Goal: Book appointment/travel/reservation

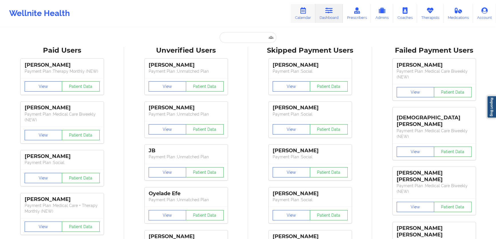
click at [299, 13] on link "Calendar" at bounding box center [303, 13] width 25 height 19
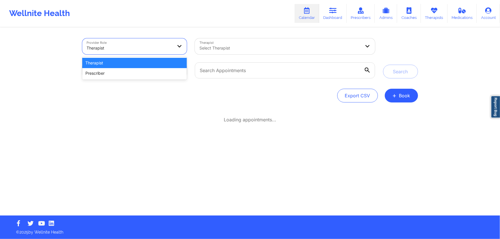
click at [162, 48] on div at bounding box center [130, 48] width 86 height 7
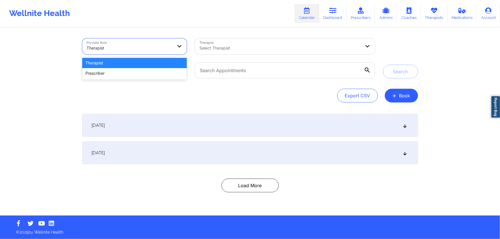
click at [154, 61] on div "Therapist" at bounding box center [134, 63] width 105 height 10
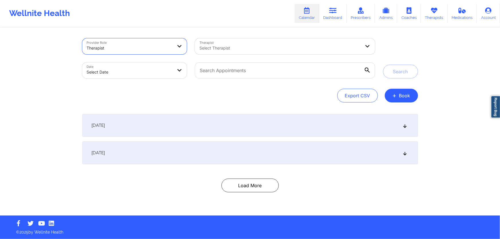
click at [227, 49] on div at bounding box center [279, 48] width 161 height 7
click at [129, 72] on body "Wellnite Health Calendar Dashboard Prescribers Admins Coaches Therapists Medica…" at bounding box center [250, 119] width 500 height 239
select select "2025-8"
select select "2025-9"
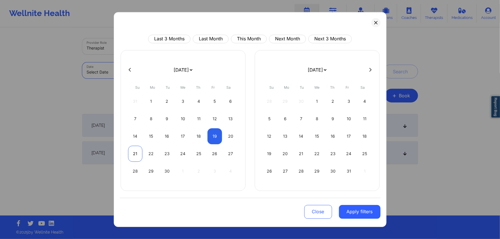
click at [137, 155] on div "21" at bounding box center [135, 154] width 15 height 16
select select "2025-8"
select select "2025-9"
select select "2025-8"
select select "2025-9"
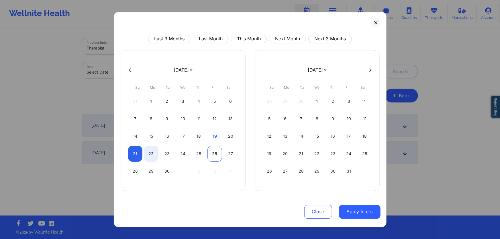
select select "2025-8"
select select "2025-9"
select select "2025-8"
select select "2025-9"
select select "2025-8"
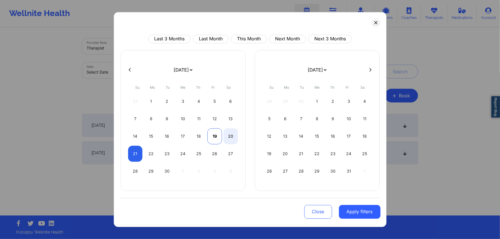
select select "2025-9"
drag, startPoint x: 213, startPoint y: 140, endPoint x: 241, endPoint y: 172, distance: 41.8
click at [213, 140] on div "19" at bounding box center [214, 136] width 15 height 16
select select "2025-8"
select select "2025-9"
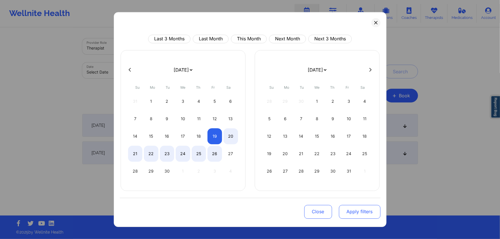
click at [350, 212] on button "Apply filters" at bounding box center [360, 212] width 42 height 14
select select "2025-8"
select select "2025-9"
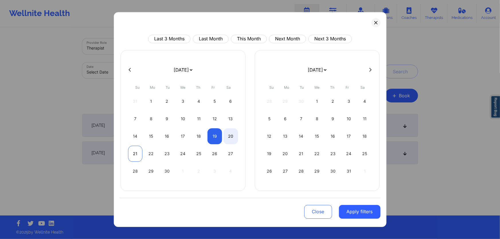
click at [136, 151] on div "21" at bounding box center [135, 154] width 15 height 16
select select "2025-8"
select select "2025-9"
click at [218, 139] on div "19" at bounding box center [214, 136] width 15 height 16
select select "2025-8"
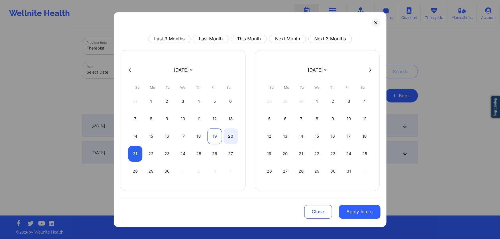
select select "2025-9"
select select "2025-8"
select select "2025-9"
select select "2025-8"
select select "2025-9"
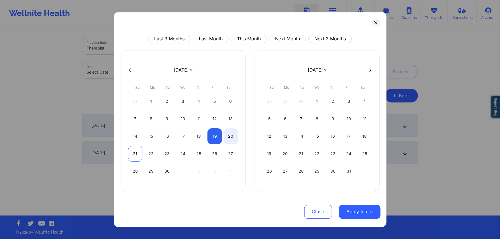
click at [132, 155] on div "21" at bounding box center [135, 154] width 15 height 16
select select "2025-8"
select select "2025-9"
click at [136, 155] on div "21" at bounding box center [135, 154] width 15 height 16
select select "2025-8"
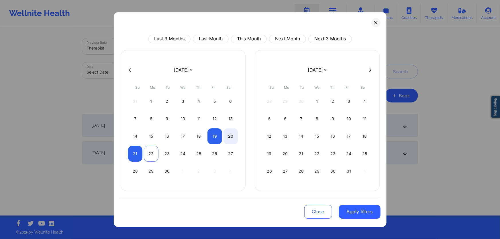
select select "2025-9"
click at [150, 155] on div "22" at bounding box center [151, 154] width 15 height 16
select select "2025-8"
select select "2025-9"
click at [215, 139] on div "19" at bounding box center [214, 136] width 15 height 16
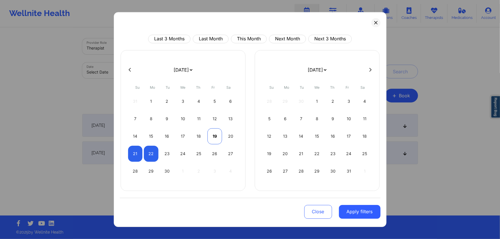
select select "2025-8"
select select "2025-9"
select select "2025-8"
select select "2025-9"
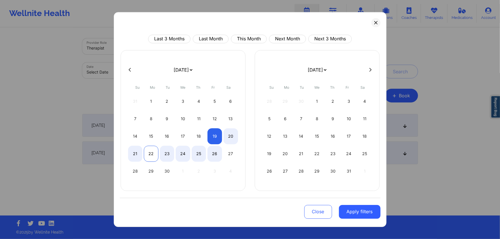
select select "2025-8"
select select "2025-9"
select select "2025-8"
select select "2025-9"
select select "2025-8"
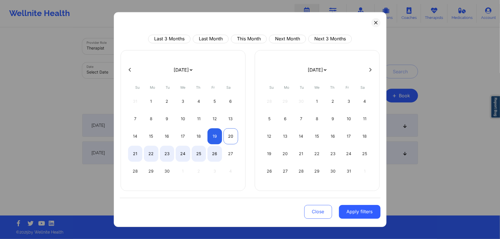
select select "2025-9"
click at [231, 142] on div "20" at bounding box center [230, 136] width 15 height 16
select select "2025-8"
select select "2025-9"
click at [148, 157] on div "22" at bounding box center [151, 154] width 15 height 16
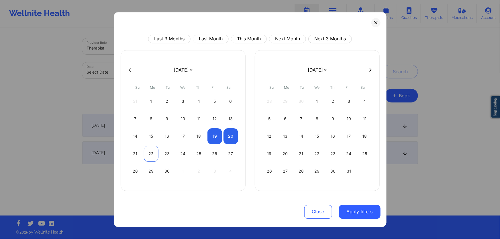
select select "2025-8"
select select "2025-9"
click at [167, 156] on div "23" at bounding box center [167, 154] width 15 height 16
select select "2025-8"
select select "2025-9"
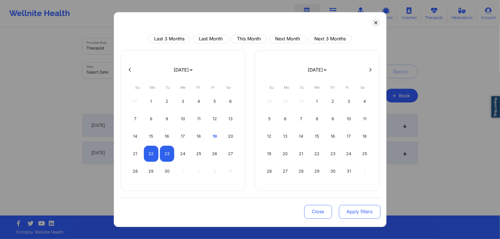
click at [360, 214] on button "Apply filters" at bounding box center [360, 212] width 42 height 14
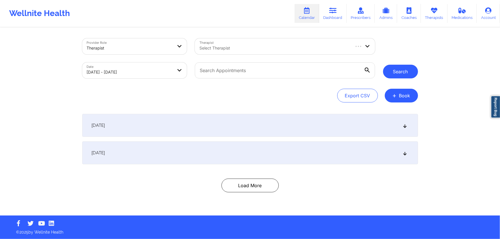
click at [396, 72] on button "Search" at bounding box center [400, 72] width 35 height 14
click at [207, 124] on div "September 21, 2025" at bounding box center [250, 125] width 336 height 23
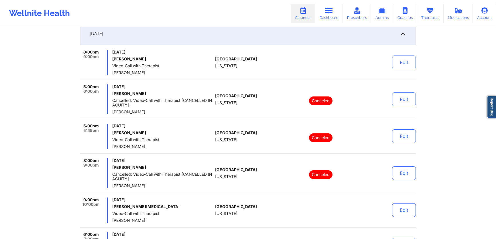
scroll to position [81, 0]
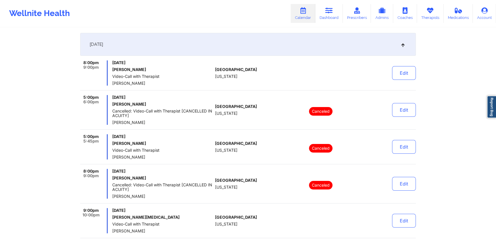
click at [184, 50] on div "September 21, 2025" at bounding box center [248, 44] width 336 height 23
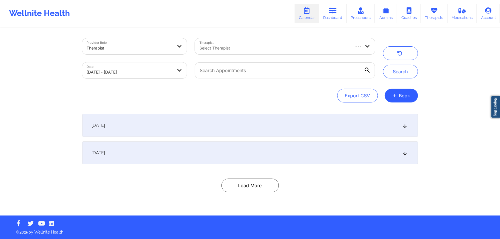
drag, startPoint x: 185, startPoint y: 165, endPoint x: 187, endPoint y: 160, distance: 5.0
click at [186, 164] on div "September 21, 2025 8:00pm 9:00pm Sunday, September 21, 2025 Borka Van Hemelrijc…" at bounding box center [250, 153] width 336 height 78
click at [188, 158] on div "September 22, 2025" at bounding box center [250, 152] width 336 height 23
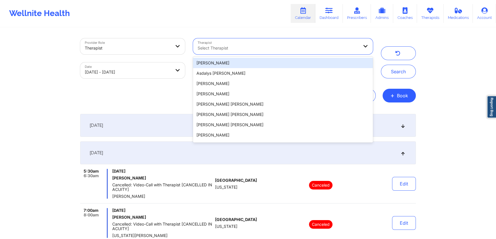
click at [222, 49] on div at bounding box center [278, 48] width 161 height 7
type input "n"
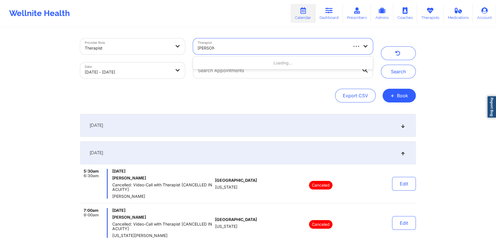
type input "micheal"
type input "weuste"
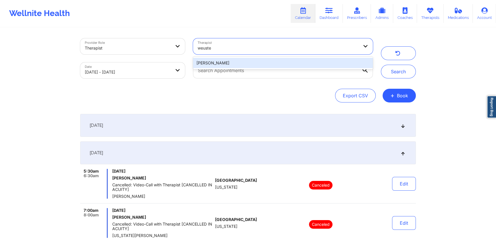
click at [235, 60] on div "Micheal Weuste" at bounding box center [283, 63] width 180 height 10
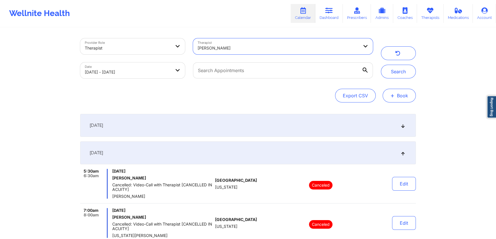
click at [387, 96] on button "+ Book" at bounding box center [399, 96] width 33 height 14
click at [375, 115] on button "Therapy Session" at bounding box center [390, 113] width 44 height 9
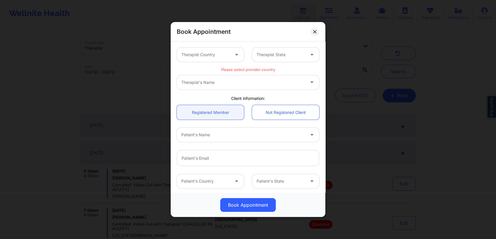
click at [222, 55] on div at bounding box center [205, 54] width 48 height 7
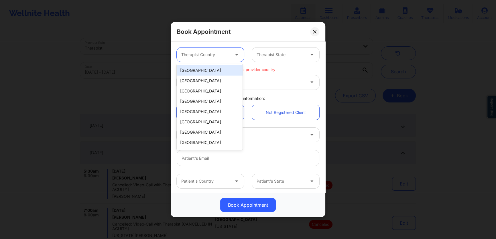
click at [212, 73] on div "United States" at bounding box center [210, 70] width 66 height 10
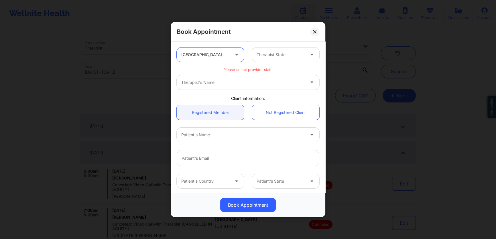
click at [276, 54] on div at bounding box center [281, 54] width 48 height 7
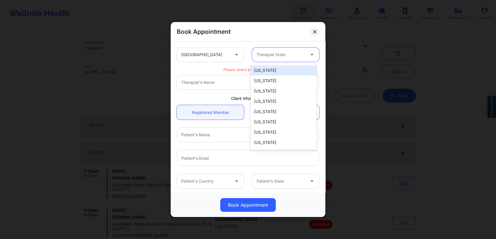
type input "f"
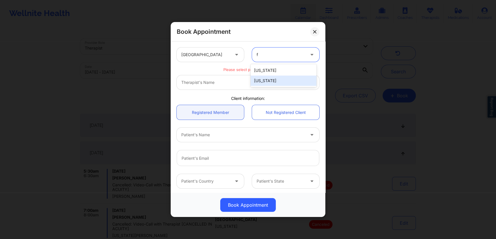
click at [272, 76] on div "Florida" at bounding box center [284, 81] width 66 height 10
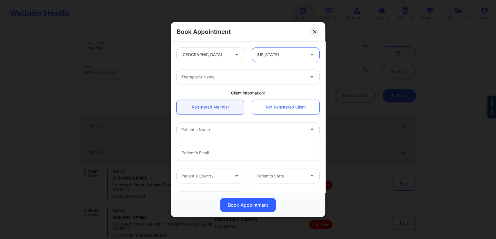
click at [265, 81] on div "Therapist's Name" at bounding box center [241, 77] width 129 height 14
type input "Micheal"
click at [266, 74] on div at bounding box center [243, 77] width 124 height 7
click at [313, 31] on icon at bounding box center [314, 31] width 3 height 3
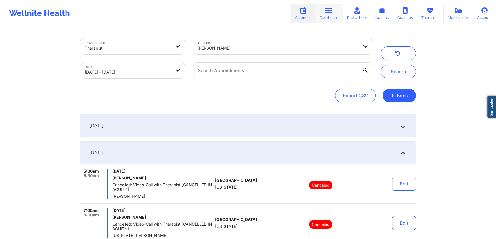
click at [335, 16] on link "Dashboard" at bounding box center [328, 13] width 27 height 19
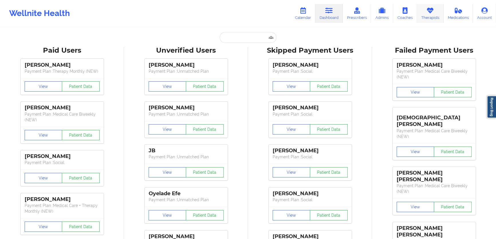
click at [431, 17] on link "Therapists" at bounding box center [430, 13] width 27 height 19
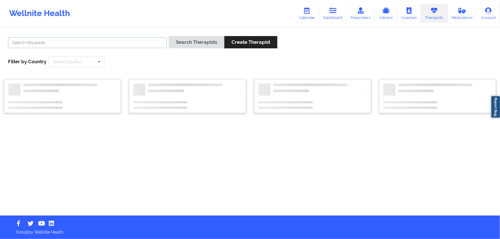
click at [122, 41] on input "text" at bounding box center [87, 42] width 159 height 11
type input "micheal"
click at [169, 36] on button "Search Therapists" at bounding box center [197, 42] width 56 height 12
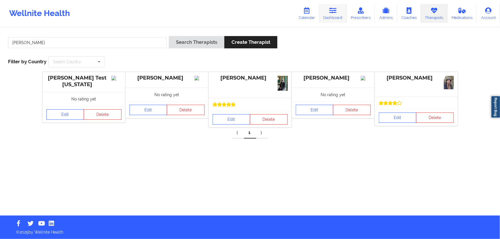
click at [330, 16] on link "Dashboard" at bounding box center [332, 13] width 27 height 19
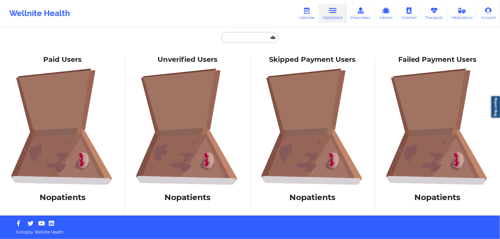
drag, startPoint x: 232, startPoint y: 40, endPoint x: 285, endPoint y: 35, distance: 53.5
click at [233, 40] on input "text" at bounding box center [249, 37] width 57 height 11
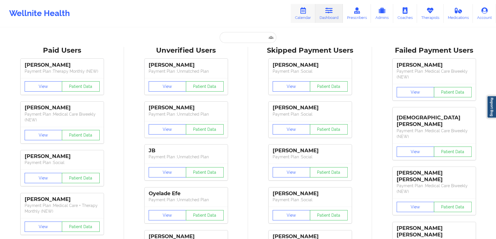
click at [299, 9] on link "Calendar" at bounding box center [303, 13] width 25 height 19
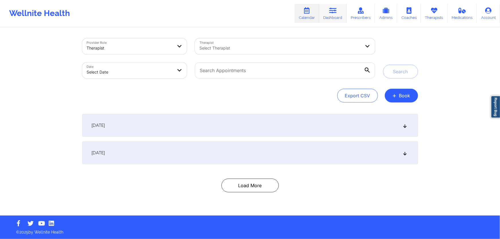
click at [326, 16] on link "Dashboard" at bounding box center [332, 13] width 27 height 19
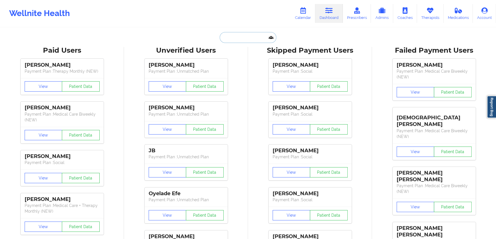
click at [261, 37] on input "text" at bounding box center [248, 37] width 57 height 11
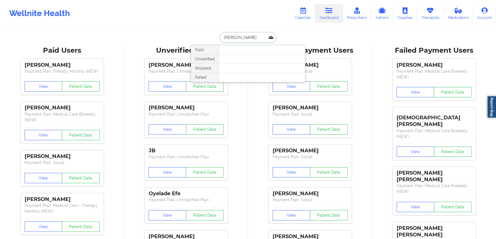
type input "joanna"
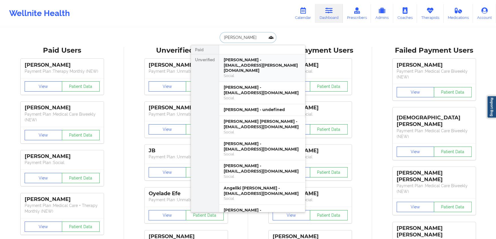
click at [266, 67] on div "Joanna Wruszak - tranquility.jojo@yahoo.com" at bounding box center [262, 65] width 77 height 16
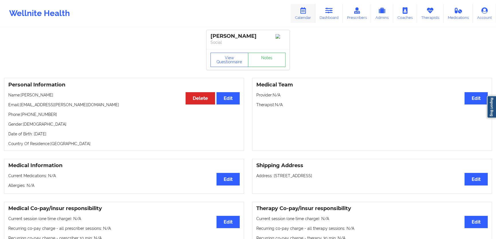
click at [309, 14] on link "Calendar" at bounding box center [303, 13] width 25 height 19
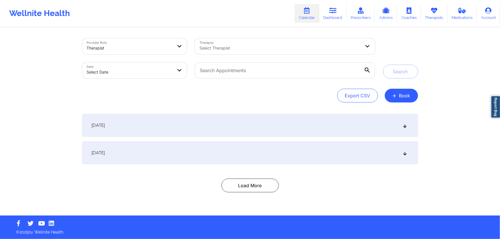
click at [157, 42] on div "Therapist" at bounding box center [130, 48] width 86 height 13
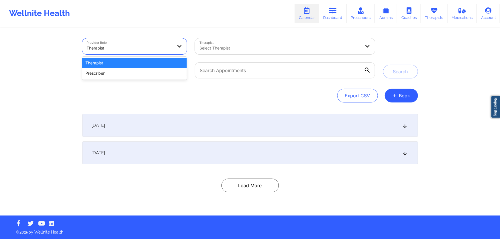
click at [232, 48] on div at bounding box center [279, 48] width 161 height 7
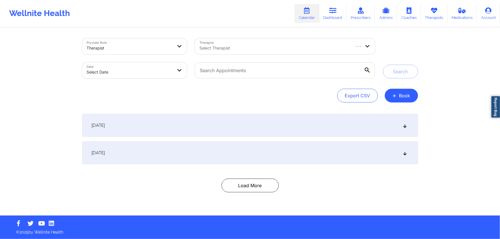
click at [165, 149] on div "September 18, 2025" at bounding box center [250, 152] width 336 height 23
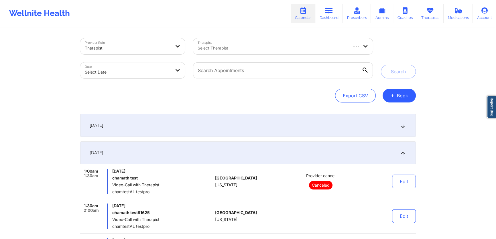
click at [173, 147] on div "September 18, 2025" at bounding box center [248, 152] width 336 height 23
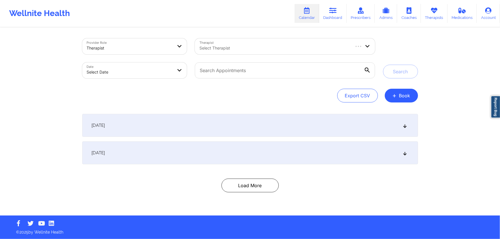
click at [171, 52] on div "Therapist" at bounding box center [130, 48] width 86 height 13
click at [167, 51] on div at bounding box center [130, 48] width 86 height 7
select select "2025-8"
select select "2025-9"
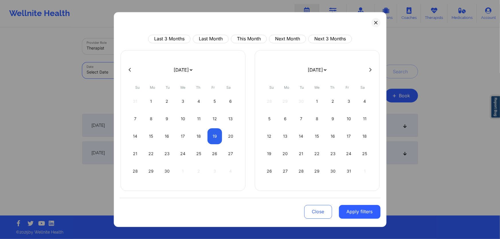
click at [154, 68] on body "Wellnite Health Calendar Dashboard Prescribers Admins Coaches Therapists Medica…" at bounding box center [250, 119] width 500 height 239
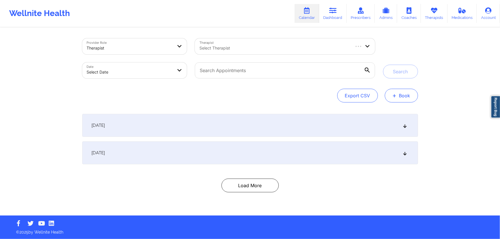
click at [407, 92] on button "+ Book" at bounding box center [401, 96] width 33 height 14
click at [381, 112] on button "Therapy Session" at bounding box center [392, 113] width 44 height 9
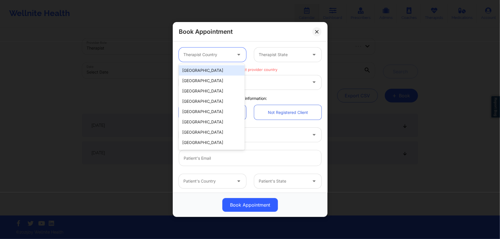
click at [229, 57] on div at bounding box center [207, 54] width 48 height 7
click at [220, 70] on div "United States" at bounding box center [212, 70] width 66 height 10
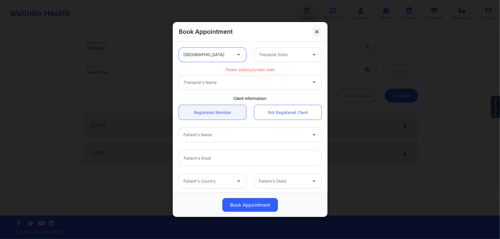
click at [294, 51] on div at bounding box center [283, 54] width 48 height 7
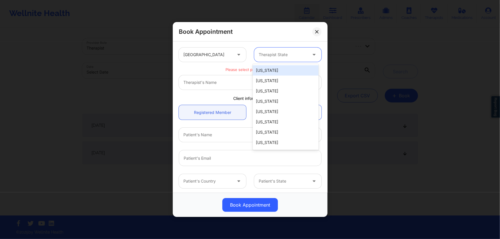
type input "f"
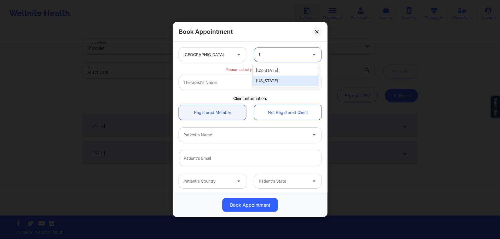
click at [274, 78] on div "Florida" at bounding box center [286, 81] width 66 height 10
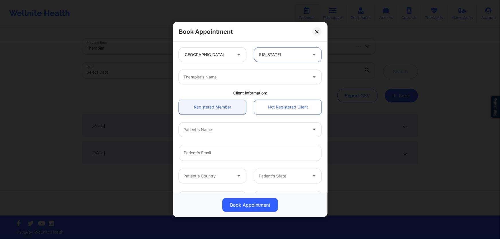
click at [281, 58] on div "Florida" at bounding box center [283, 55] width 48 height 14
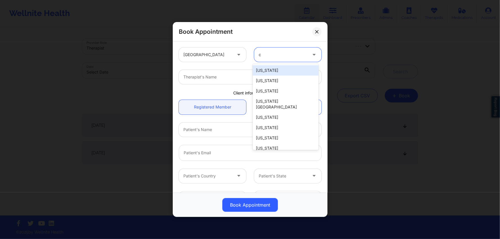
type input "c"
click at [245, 64] on div "United States option Florida, selected. 11 results available for search term c.…" at bounding box center [250, 55] width 151 height 22
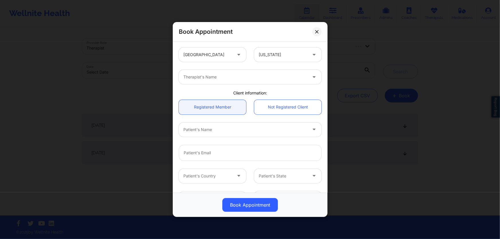
click at [269, 61] on div "Florida" at bounding box center [283, 55] width 48 height 14
type input "c"
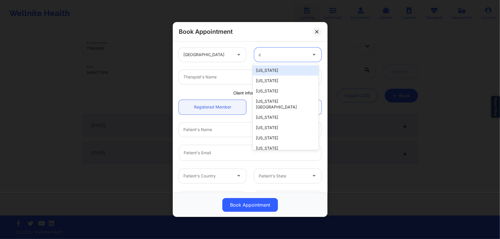
click at [267, 71] on div "California" at bounding box center [286, 70] width 66 height 10
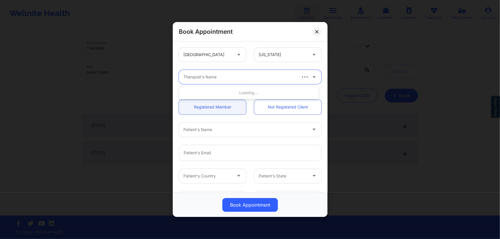
click at [254, 73] on div "Therapist's Name" at bounding box center [237, 77] width 117 height 14
type input "micheal"
click at [253, 82] on div "Therapist's Name" at bounding box center [237, 77] width 117 height 14
type input "micheal"
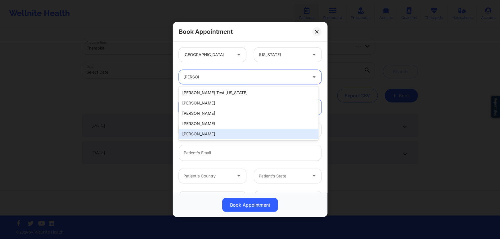
click at [229, 130] on div "Micheal Weuste" at bounding box center [249, 134] width 140 height 10
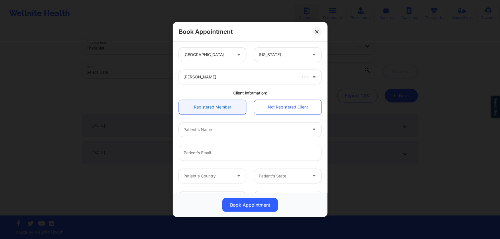
click at [220, 109] on link "Registered Member" at bounding box center [212, 107] width 67 height 15
click at [218, 128] on div at bounding box center [239, 129] width 112 height 7
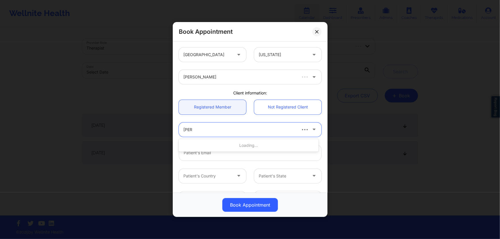
type input "joanna"
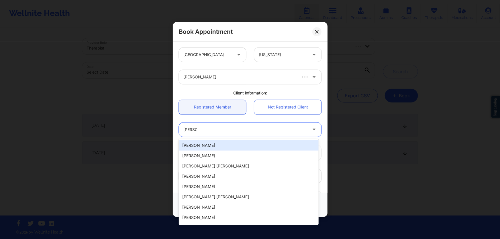
click at [212, 143] on div "Joanna Wruszak" at bounding box center [249, 145] width 140 height 10
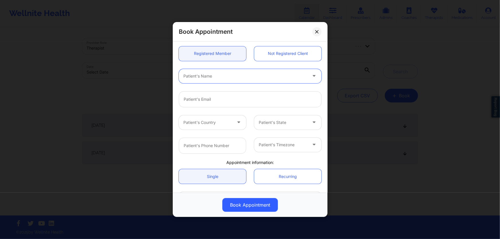
scroll to position [52, 0]
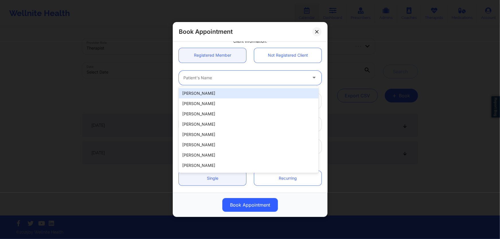
click at [261, 80] on div at bounding box center [245, 77] width 124 height 7
type input "joanna"
click at [239, 93] on div "Joanna Wruszak" at bounding box center [249, 93] width 140 height 10
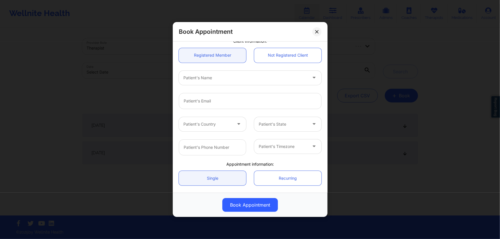
click at [241, 85] on div "Patient's Name" at bounding box center [250, 78] width 151 height 22
click at [241, 81] on div "Patient's Name" at bounding box center [243, 78] width 129 height 14
type input "joanna w"
type input "tranquility.jojo@yahoo.com"
type input "+15615706993"
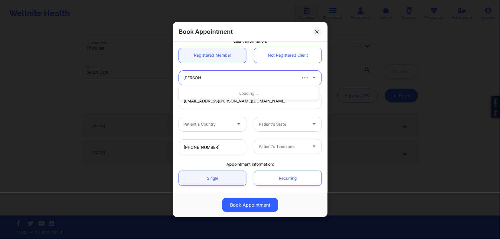
type input "joanna"
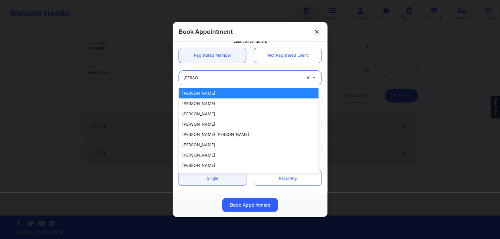
click at [228, 96] on div "Joanna Wruszak" at bounding box center [249, 93] width 140 height 10
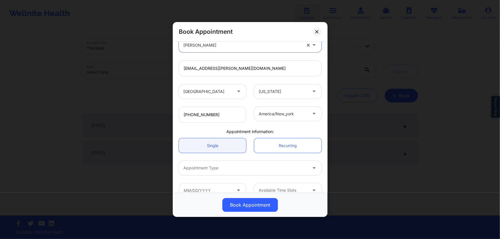
scroll to position [95, 0]
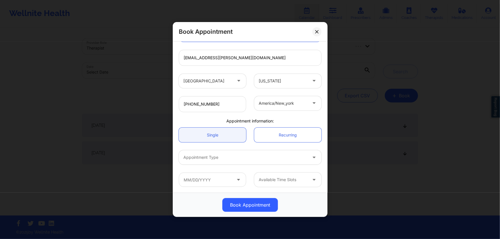
click at [219, 162] on div "Appointment Type" at bounding box center [243, 157] width 129 height 14
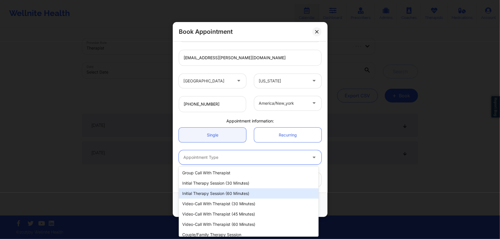
click at [218, 191] on div "Initial Therapy Session (60 minutes)" at bounding box center [249, 193] width 140 height 10
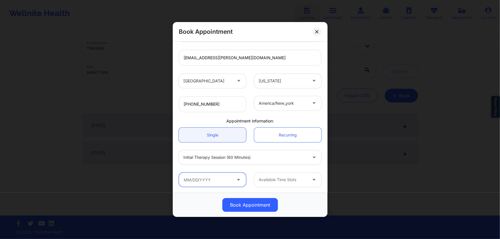
click at [220, 181] on input "text" at bounding box center [212, 180] width 67 height 14
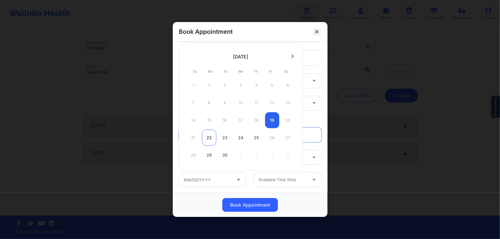
click at [206, 141] on div "22" at bounding box center [209, 138] width 14 height 16
type input "09/22/2025"
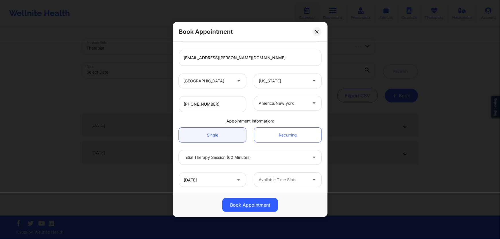
click at [272, 183] on div at bounding box center [283, 179] width 48 height 7
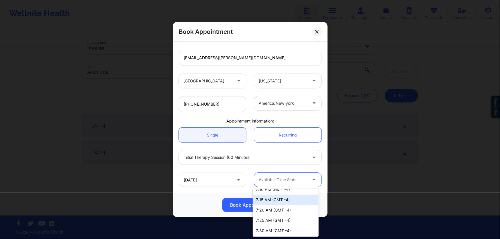
scroll to position [892, 0]
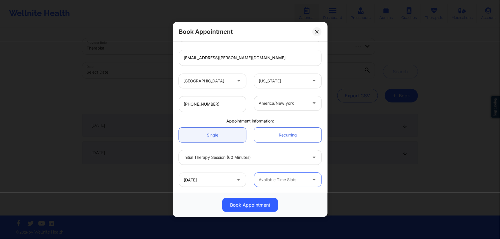
click at [279, 176] on div "Available Time Slots" at bounding box center [281, 180] width 54 height 14
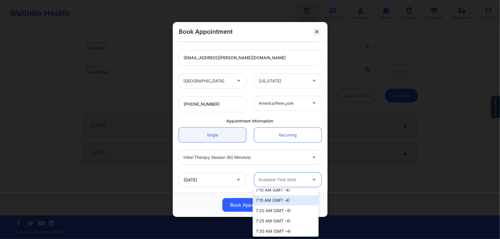
scroll to position [893, 0]
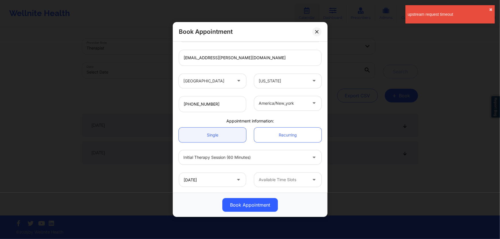
click at [303, 169] on div "09/22/2025 Available Time Slots" at bounding box center [250, 180] width 151 height 22
click at [317, 35] on button at bounding box center [316, 31] width 9 height 9
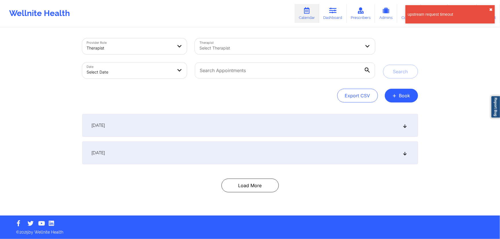
click at [489, 7] on div "upstream request timeout ✖︎" at bounding box center [449, 14] width 89 height 18
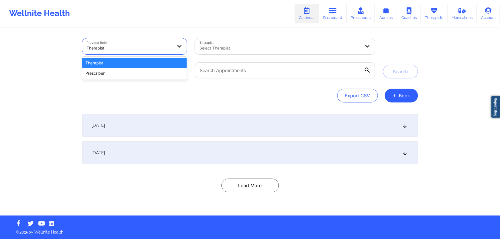
click at [121, 50] on div at bounding box center [130, 48] width 86 height 7
click at [159, 60] on div "Therapist" at bounding box center [134, 63] width 105 height 10
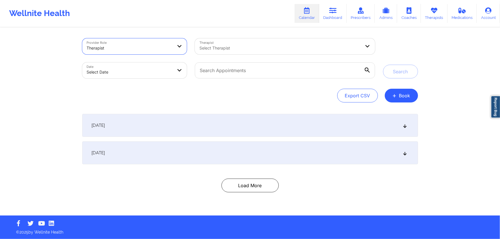
click at [275, 44] on div "Select Therapist" at bounding box center [278, 46] width 166 height 16
click at [430, 16] on link "Therapists" at bounding box center [434, 13] width 27 height 19
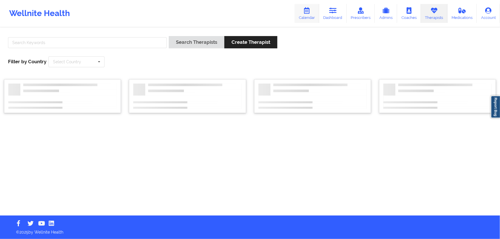
click at [304, 10] on link "Calendar" at bounding box center [306, 13] width 25 height 19
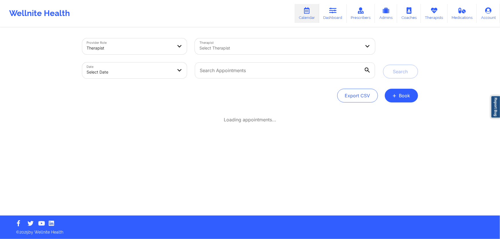
click at [281, 50] on div at bounding box center [279, 48] width 161 height 7
click at [281, 50] on div at bounding box center [274, 48] width 150 height 7
